Goal: Find specific page/section: Find specific page/section

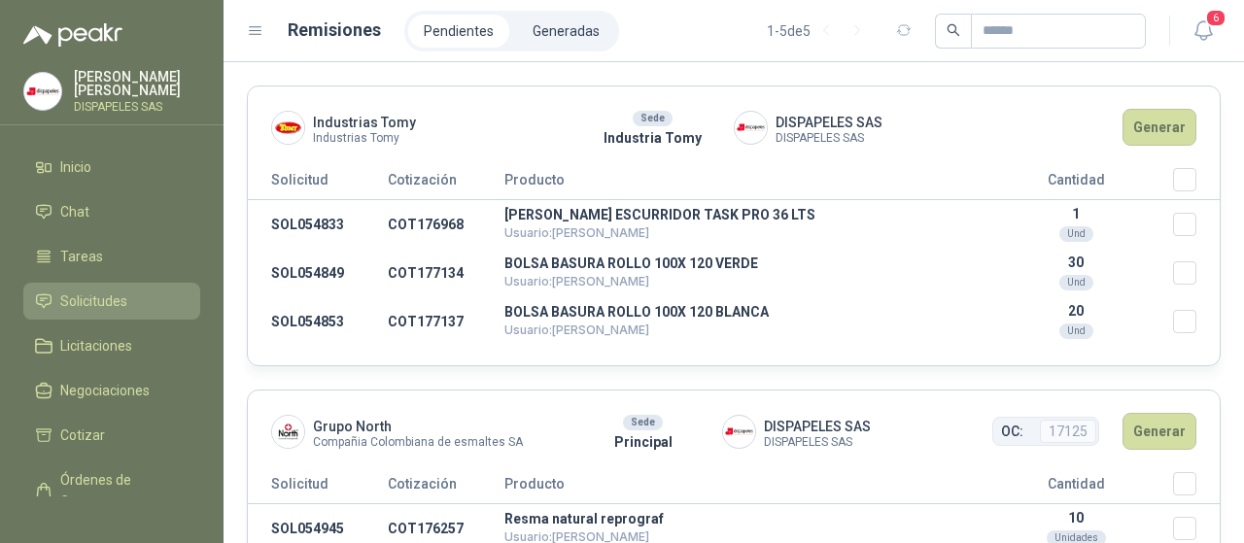
click at [85, 303] on span "Solicitudes" at bounding box center [93, 301] width 67 height 21
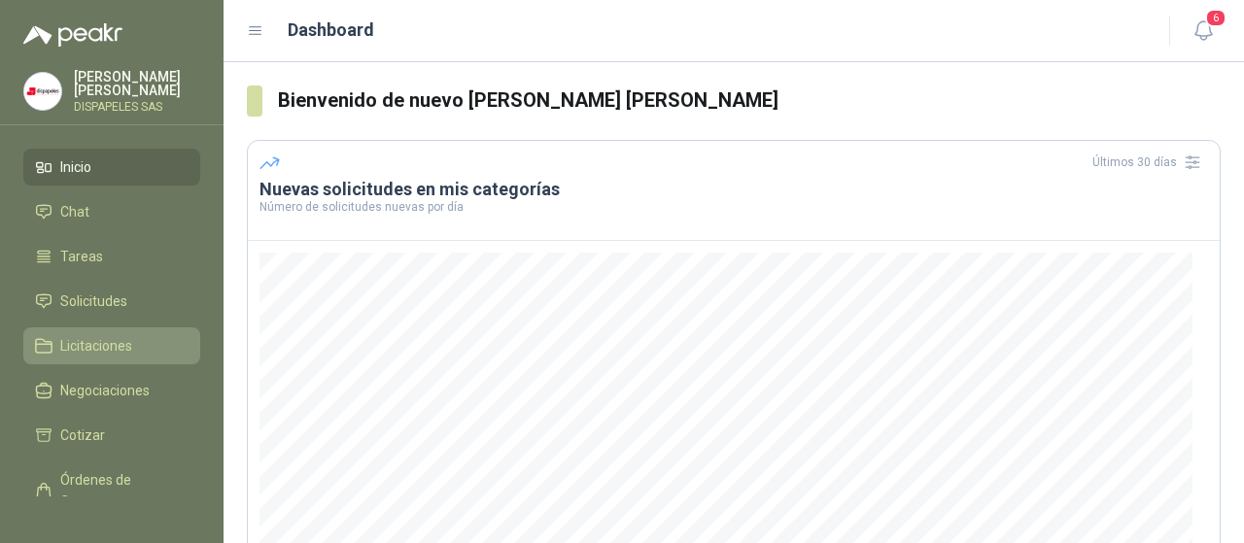
click at [105, 349] on span "Licitaciones" at bounding box center [96, 345] width 72 height 21
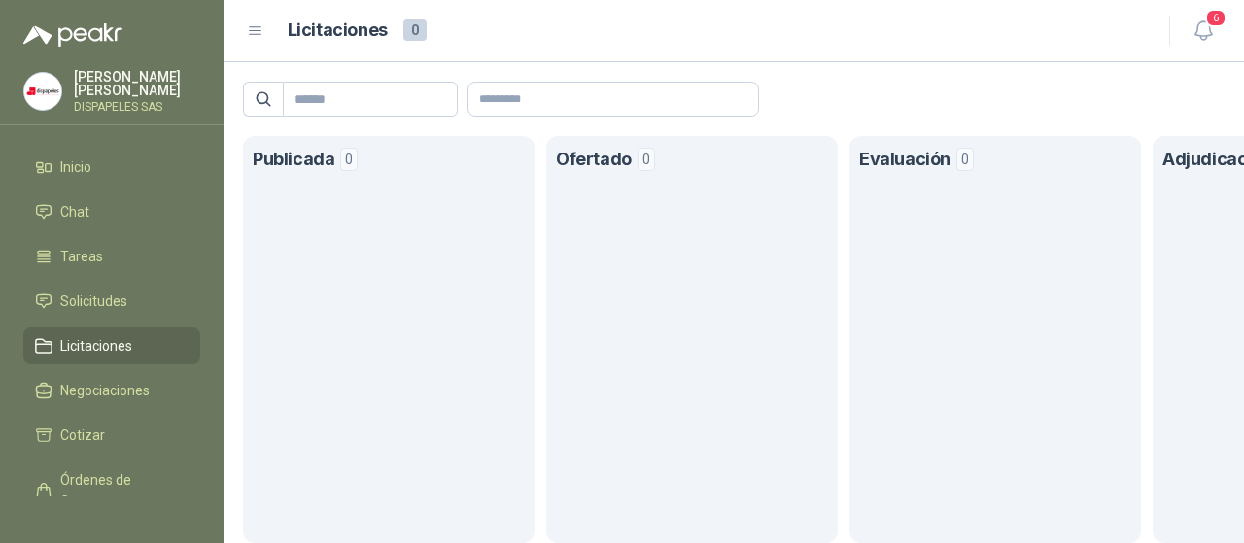
scroll to position [0, 220]
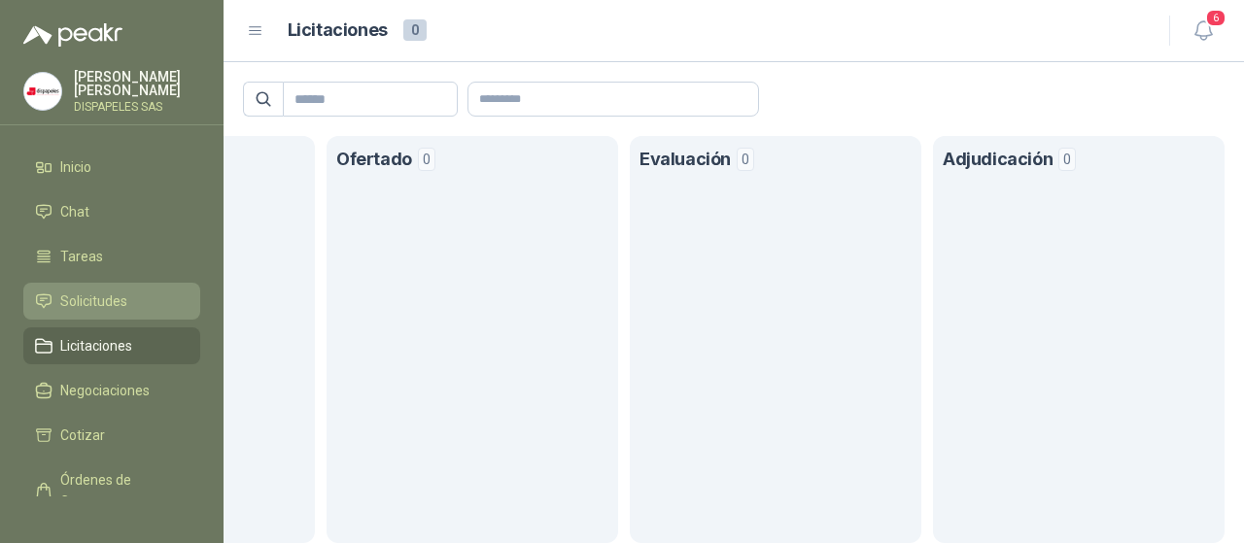
click at [72, 296] on span "Solicitudes" at bounding box center [93, 301] width 67 height 21
